Goal: Task Accomplishment & Management: Use online tool/utility

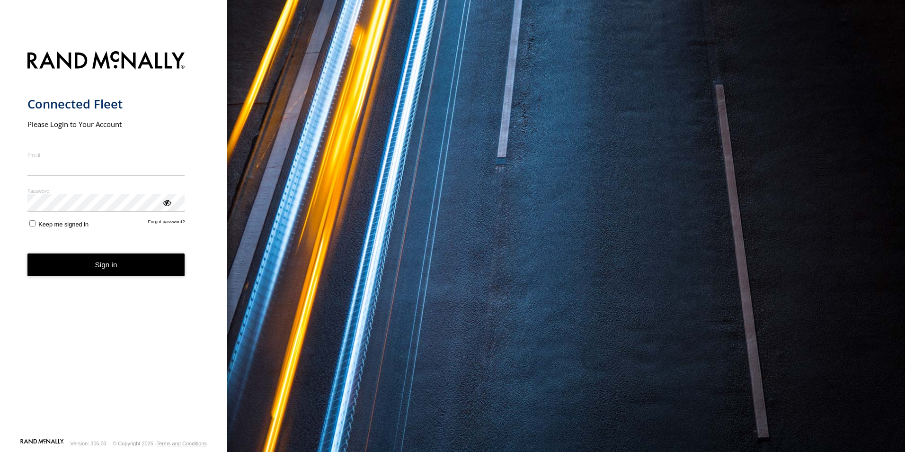
type input "**********"
click at [86, 276] on button "Sign in" at bounding box center [106, 264] width 158 height 23
